Goal: Information Seeking & Learning: Compare options

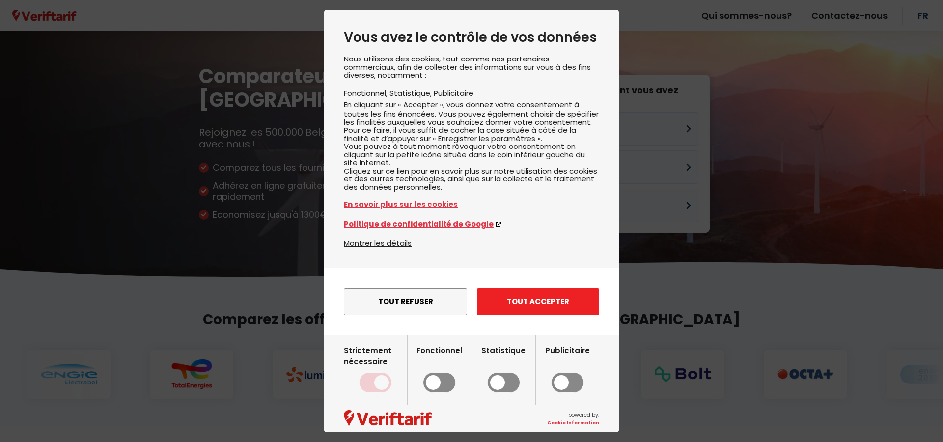
click at [526, 315] on button "Tout accepter" at bounding box center [538, 301] width 122 height 27
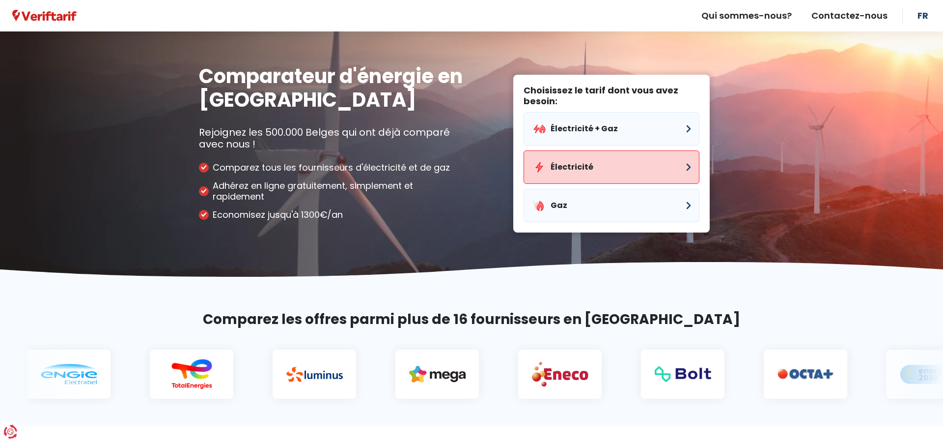
click at [594, 176] on button "Électricité" at bounding box center [612, 166] width 176 height 33
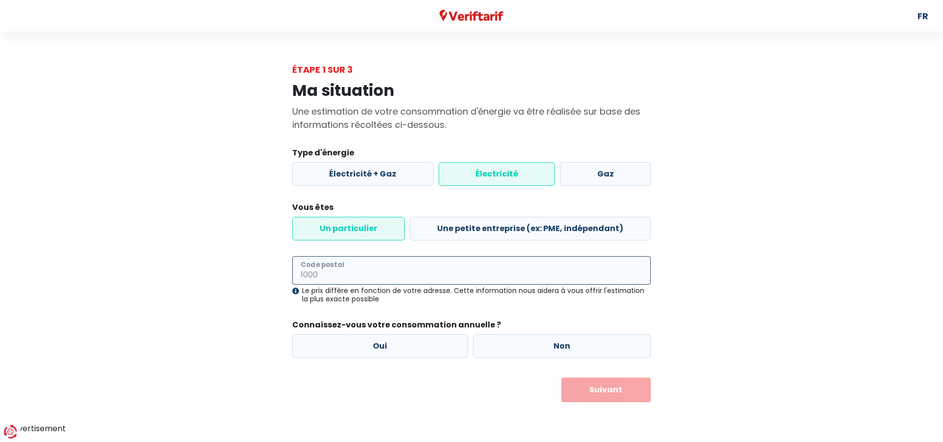
click at [420, 272] on input "Code postal" at bounding box center [471, 270] width 359 height 28
type input "4340"
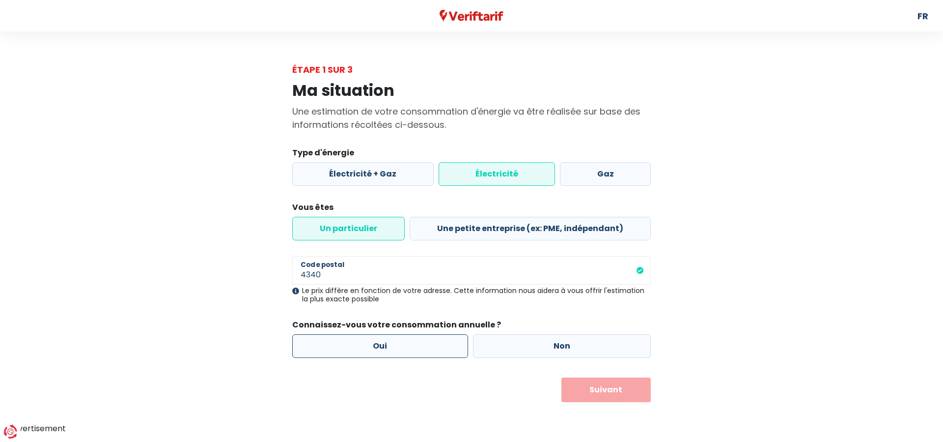
click at [433, 338] on label "Oui" at bounding box center [380, 346] width 176 height 24
click at [433, 338] on input "Oui" at bounding box center [380, 346] width 176 height 24
radio input "true"
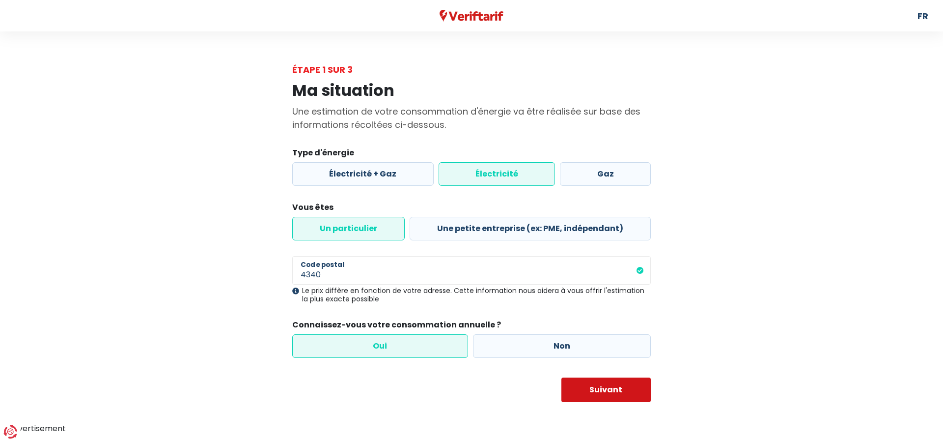
click at [610, 387] on button "Suivant" at bounding box center [607, 389] width 90 height 25
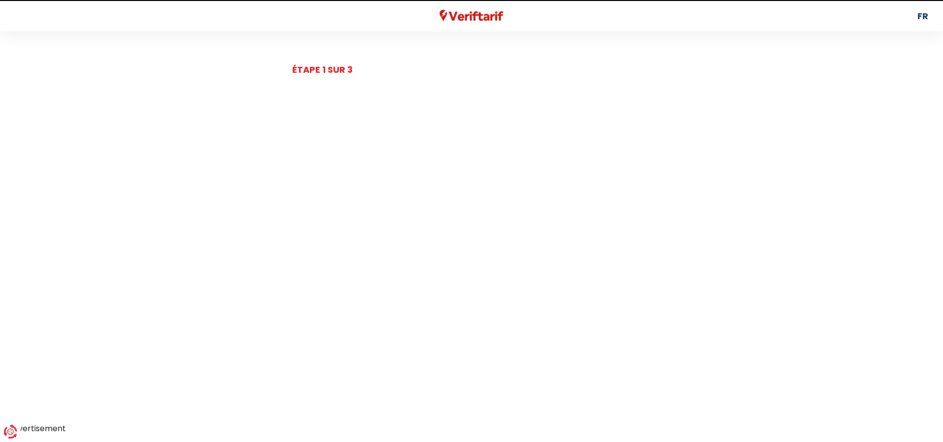
select select
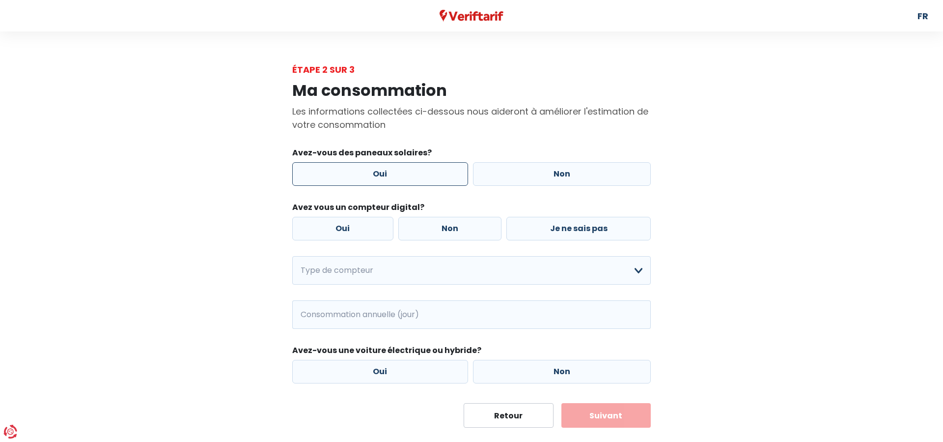
click at [424, 172] on label "Oui" at bounding box center [380, 174] width 176 height 24
click at [424, 172] on input "Oui" at bounding box center [380, 174] width 176 height 24
radio input "true"
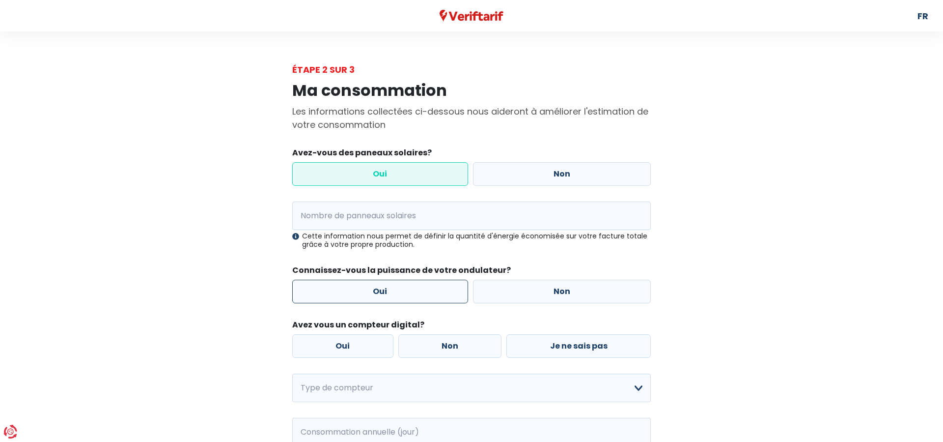
click at [372, 301] on label "Oui" at bounding box center [380, 292] width 176 height 24
click at [381, 293] on label "Oui" at bounding box center [380, 292] width 176 height 24
click at [381, 293] on input "Oui" at bounding box center [380, 292] width 176 height 24
radio input "true"
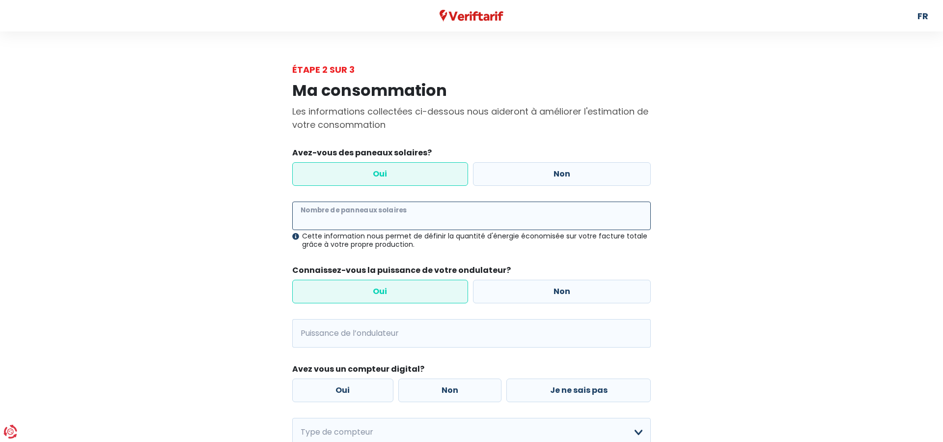
click at [384, 217] on input "Nombre de panneaux solaires" at bounding box center [471, 215] width 359 height 28
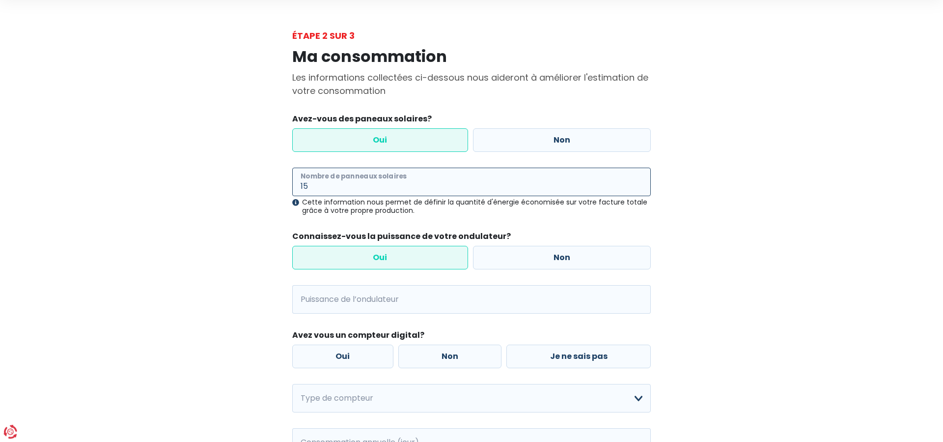
scroll to position [56, 0]
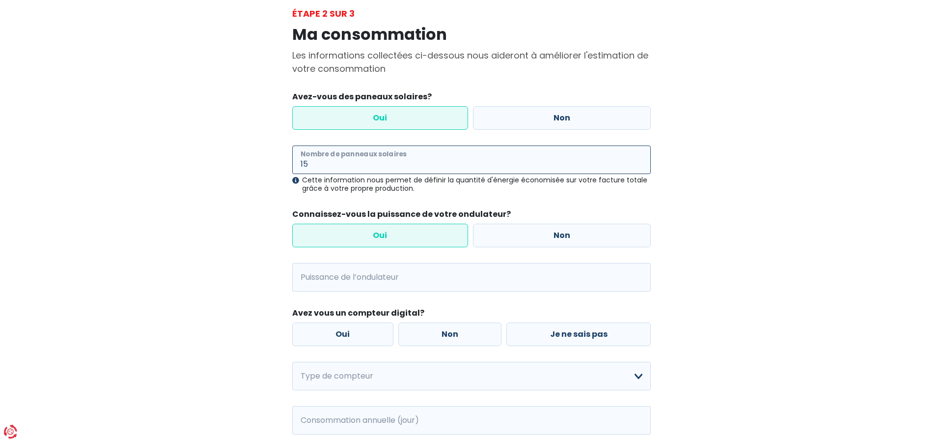
type input "15"
click at [387, 276] on input "Puissance de l’ondulateur" at bounding box center [484, 277] width 334 height 28
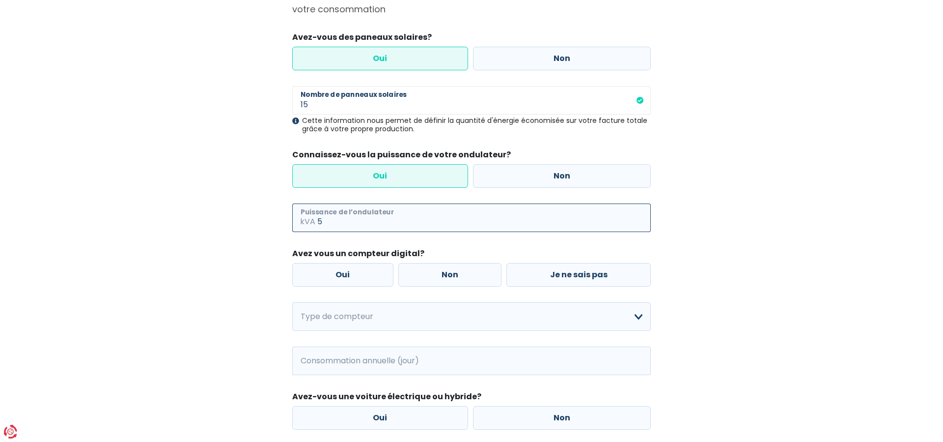
scroll to position [168, 0]
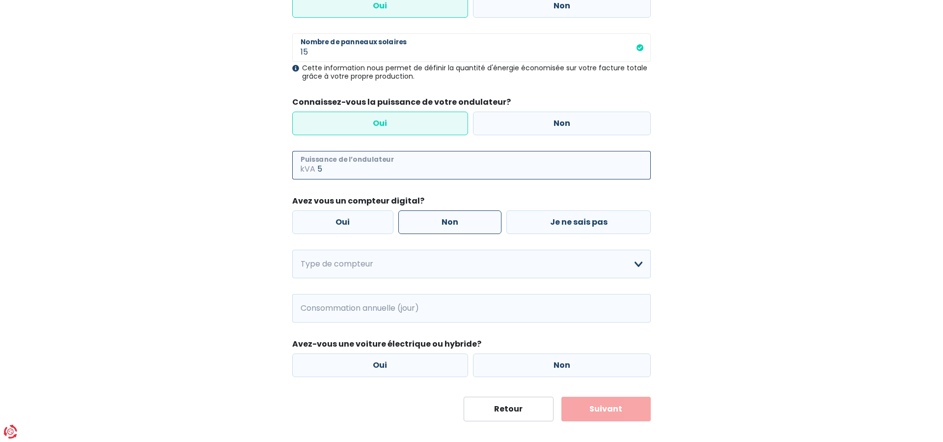
type input "5"
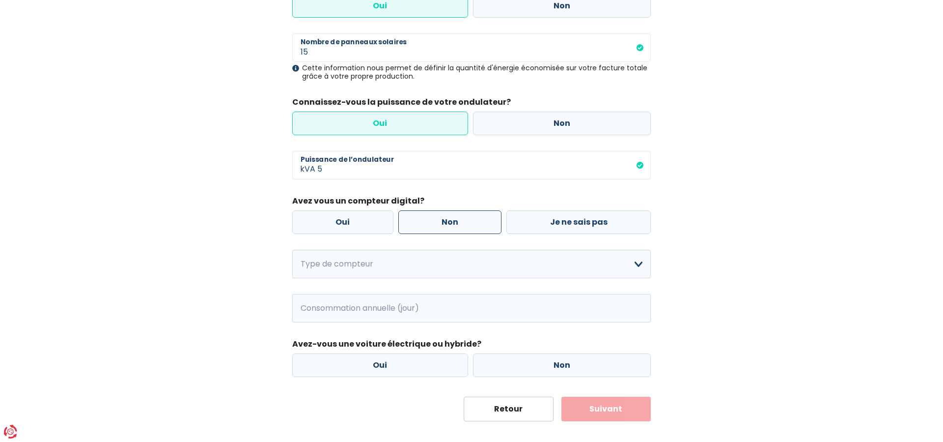
click at [465, 219] on label "Non" at bounding box center [451, 222] width 104 height 24
click at [465, 219] on input "Non" at bounding box center [451, 222] width 104 height 24
radio input "true"
click at [292, 250] on select "Mono-horaire Bi-horaire Mono-horaire + exclusif nuit Bi-horaire + exclusif nuit…" at bounding box center [471, 264] width 359 height 28
select select "day_night_bi_hourly"
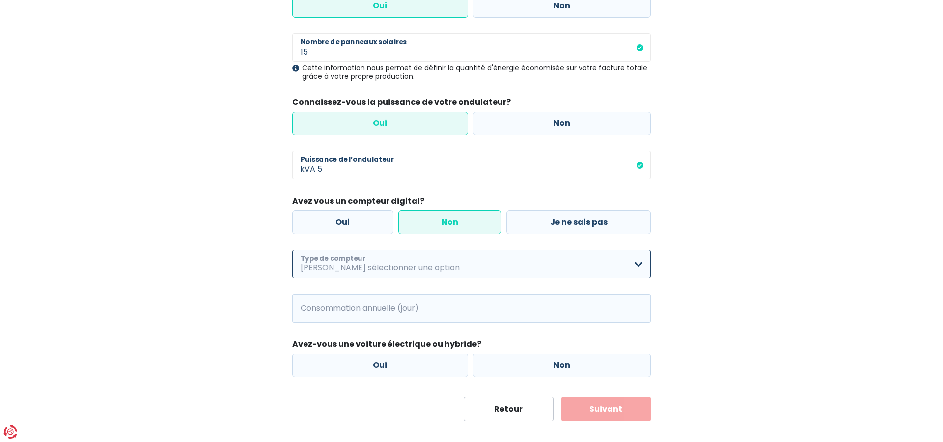
click option "Bi-horaire" at bounding box center [0, 0] width 0 height 0
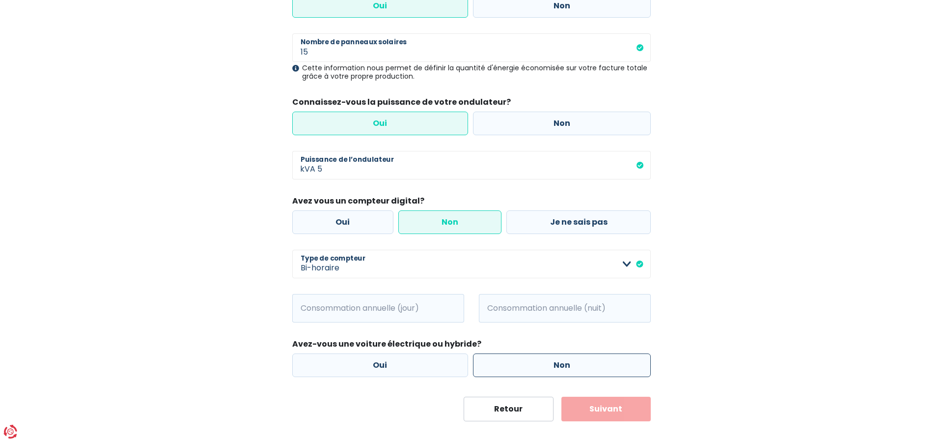
click at [576, 368] on label "Non" at bounding box center [562, 365] width 178 height 24
click at [576, 368] on input "Non" at bounding box center [562, 365] width 178 height 24
radio input "true"
click at [375, 300] on input "Consommation annuelle (jour)" at bounding box center [391, 308] width 145 height 28
type input "248"
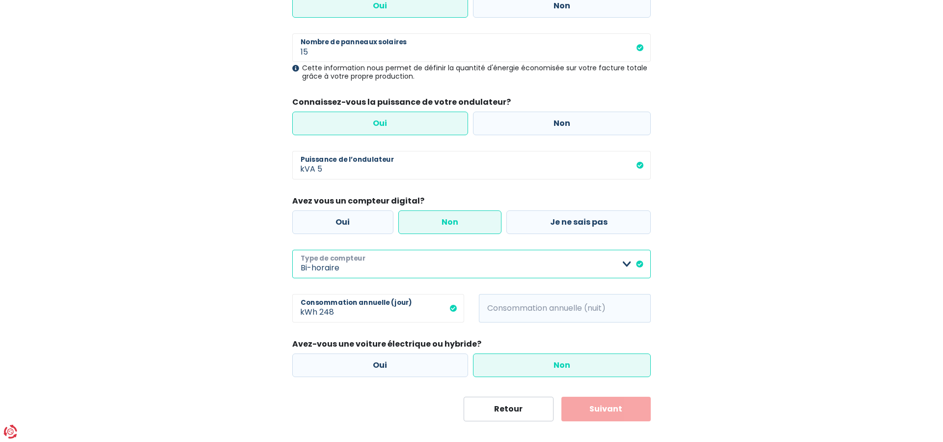
click at [292, 250] on select "Mono-horaire Bi-horaire Mono-horaire + exclusif nuit Bi-horaire + exclusif nuit…" at bounding box center [471, 264] width 359 height 28
select select "day_single_rate"
click option "Mono-horaire" at bounding box center [0, 0] width 0 height 0
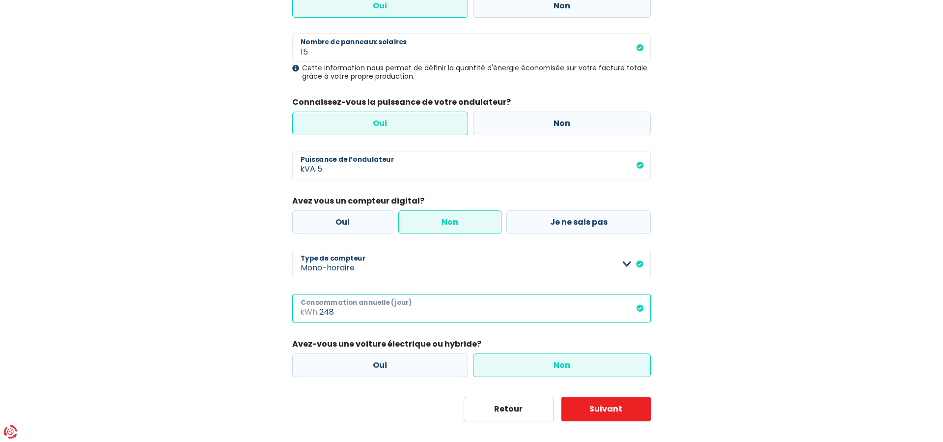
click at [485, 314] on input "248" at bounding box center [485, 308] width 332 height 28
click at [424, 314] on input "248" at bounding box center [485, 308] width 332 height 28
type input "1428"
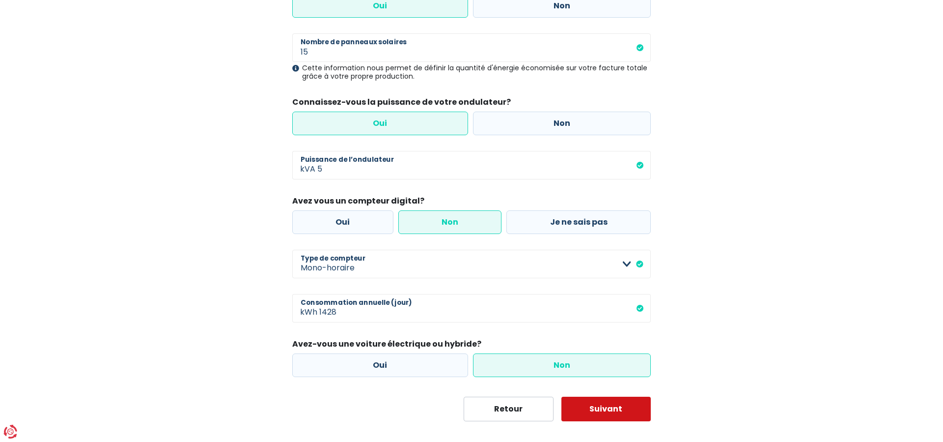
click at [592, 409] on button "Suivant" at bounding box center [607, 409] width 90 height 25
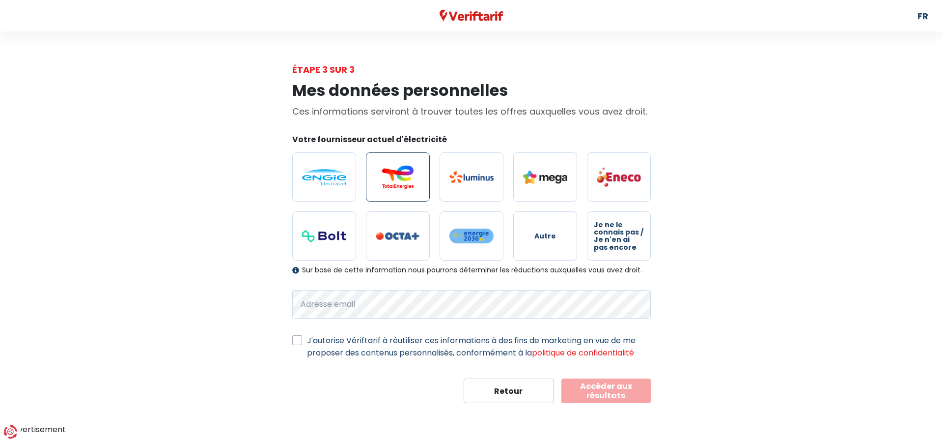
click at [417, 177] on img at bounding box center [398, 177] width 44 height 24
click at [417, 177] on input "radio" at bounding box center [398, 176] width 64 height 49
radio input "true"
